Goal: Transaction & Acquisition: Purchase product/service

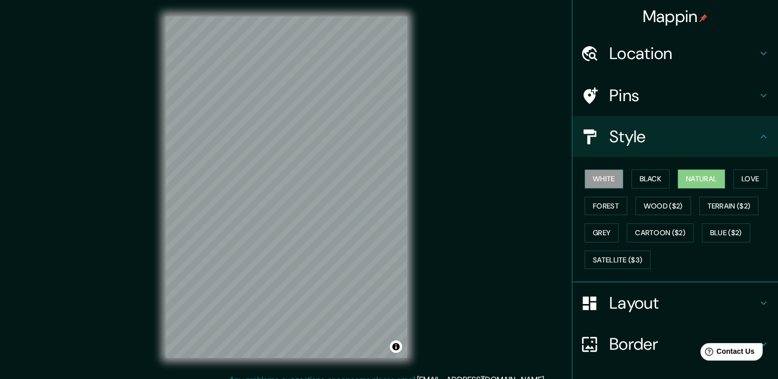
click at [592, 183] on button "White" at bounding box center [603, 179] width 39 height 19
click at [643, 175] on button "Black" at bounding box center [650, 179] width 39 height 19
click at [697, 178] on button "Natural" at bounding box center [700, 179] width 47 height 19
click at [653, 182] on button "Black" at bounding box center [650, 179] width 39 height 19
click at [463, 201] on div "Mappin Location [GEOGRAPHIC_DATA], [GEOGRAPHIC_DATA], [GEOGRAPHIC_DATA] Pins St…" at bounding box center [389, 195] width 778 height 391
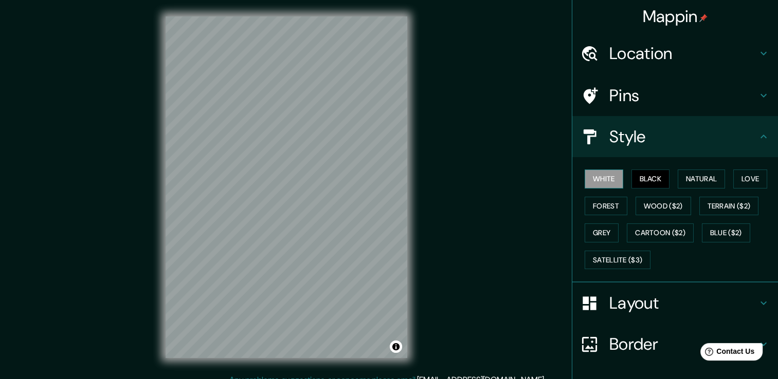
click at [606, 178] on button "White" at bounding box center [603, 179] width 39 height 19
click at [677, 180] on button "Natural" at bounding box center [700, 179] width 47 height 19
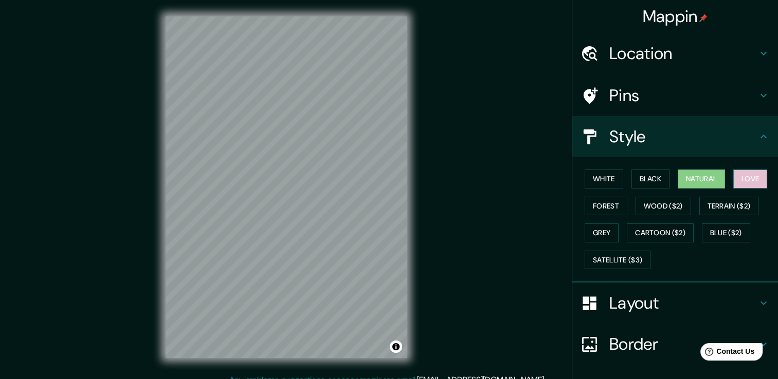
click at [736, 178] on button "Love" at bounding box center [750, 179] width 34 height 19
click at [611, 206] on button "Forest" at bounding box center [605, 206] width 43 height 19
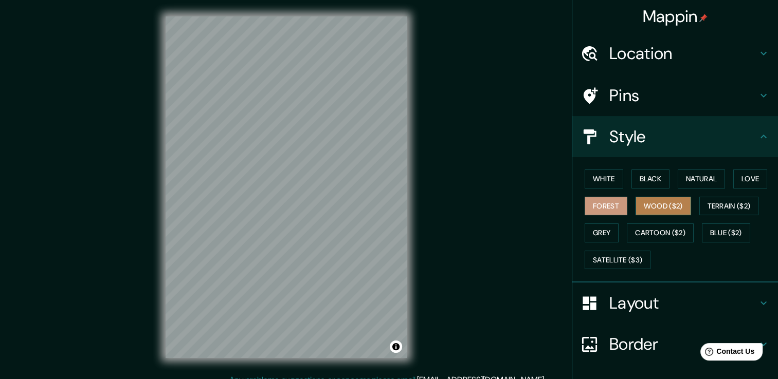
click at [645, 201] on button "Wood ($2)" at bounding box center [663, 206] width 56 height 19
click at [597, 203] on button "Forest" at bounding box center [605, 206] width 43 height 19
